Goal: Task Accomplishment & Management: Use online tool/utility

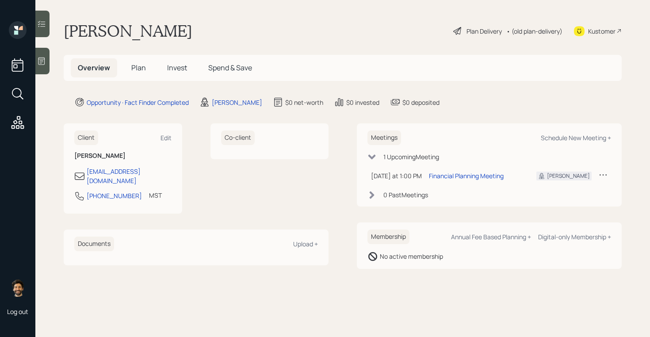
click at [140, 67] on span "Plan" at bounding box center [138, 68] width 15 height 10
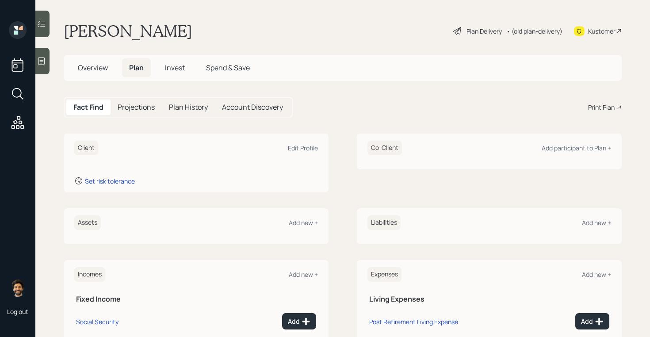
click at [42, 61] on icon at bounding box center [41, 61] width 9 height 9
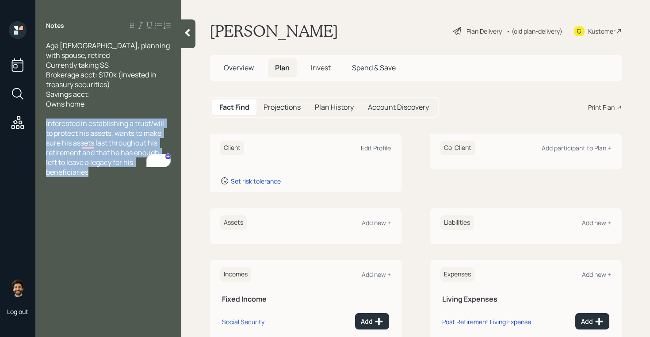
click at [37, 112] on html "Log out Notes Age 71, planning with spouse, retired Currently taking SS Brokera…" at bounding box center [325, 168] width 650 height 337
click at [109, 152] on span "Interested in establishing a trust/will to protect his assets, wants to make su…" at bounding box center [105, 147] width 119 height 58
drag, startPoint x: 100, startPoint y: 162, endPoint x: 43, endPoint y: 113, distance: 75.8
click at [43, 113] on div "Age 71, planning with spouse, retired Currently taking SS Brokerage acct: $170k…" at bounding box center [108, 109] width 146 height 136
click at [104, 150] on span "Interested in establishing a trust/will to protect his assets, wants to make su…" at bounding box center [105, 147] width 119 height 58
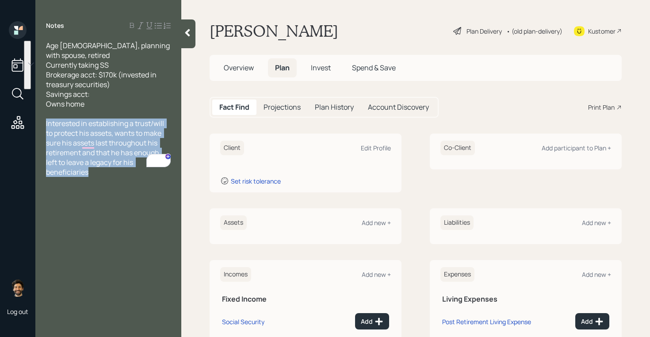
drag, startPoint x: 99, startPoint y: 163, endPoint x: 44, endPoint y: 115, distance: 73.2
click at [44, 115] on div "Age 71, planning with spouse, retired Currently taking SS Brokerage acct: $170k…" at bounding box center [108, 109] width 146 height 136
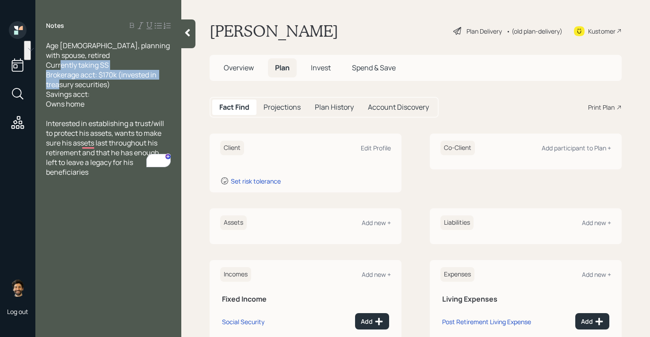
drag, startPoint x: 120, startPoint y: 72, endPoint x: 45, endPoint y: 67, distance: 75.3
click at [45, 67] on div "Age 71, planning with spouse, retired Currently taking SS Brokerage acct: $170k…" at bounding box center [108, 109] width 146 height 136
